Goal: Information Seeking & Learning: Understand process/instructions

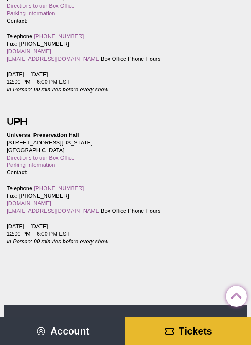
scroll to position [1920, 0]
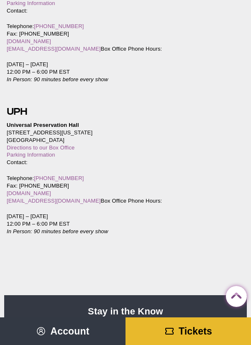
click at [240, 307] on icon at bounding box center [236, 296] width 21 height 21
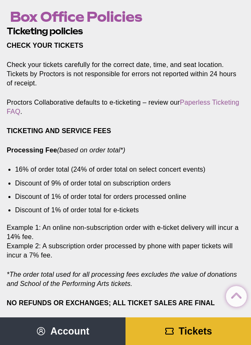
scroll to position [0, 0]
